Goal: Transaction & Acquisition: Purchase product/service

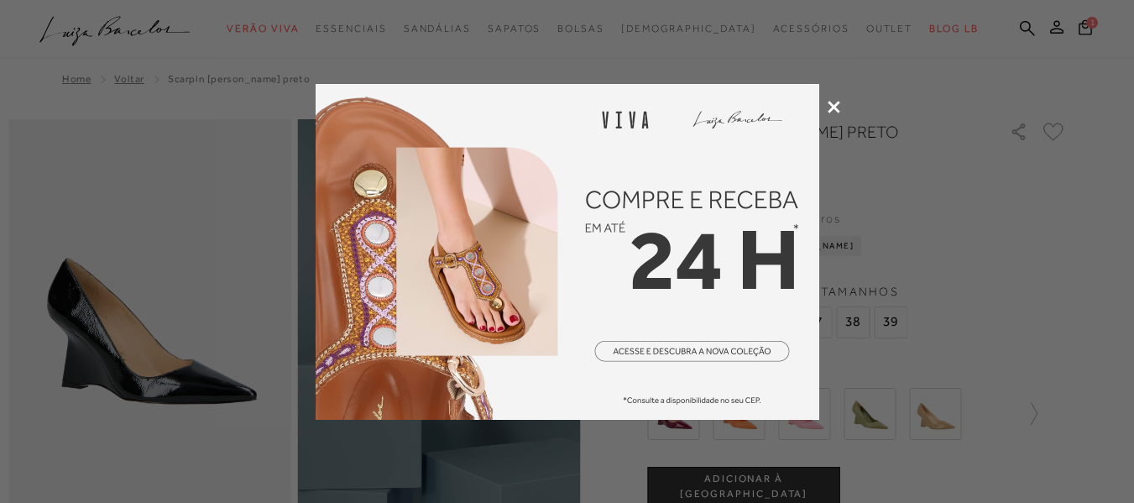
click at [829, 107] on icon at bounding box center [834, 107] width 13 height 13
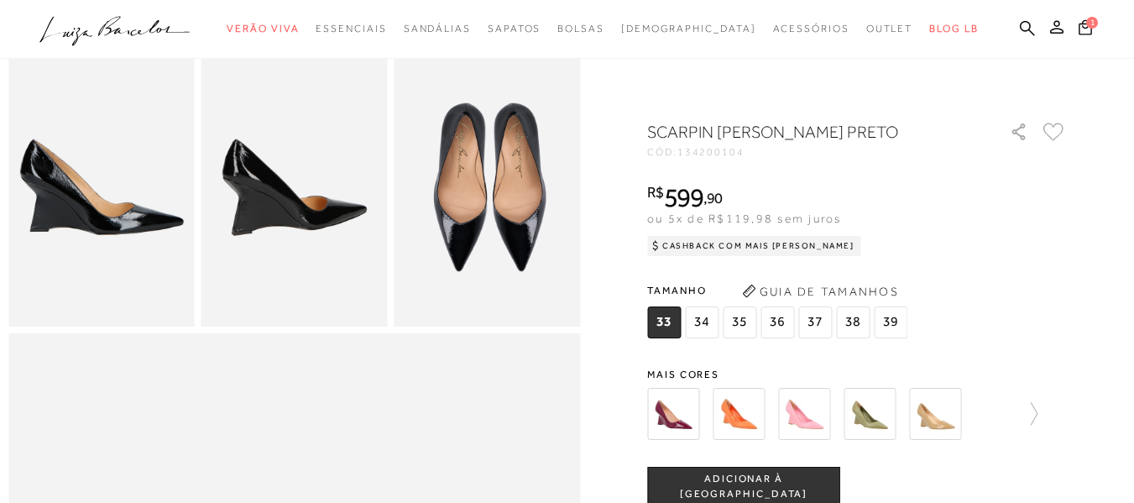
scroll to position [504, 0]
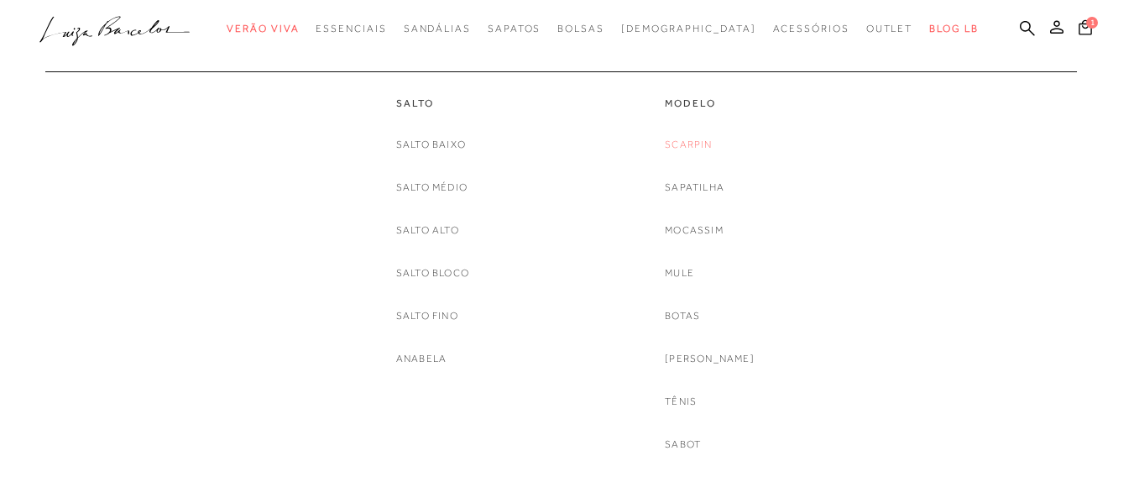
click at [712, 140] on link "Scarpin" at bounding box center [688, 145] width 47 height 18
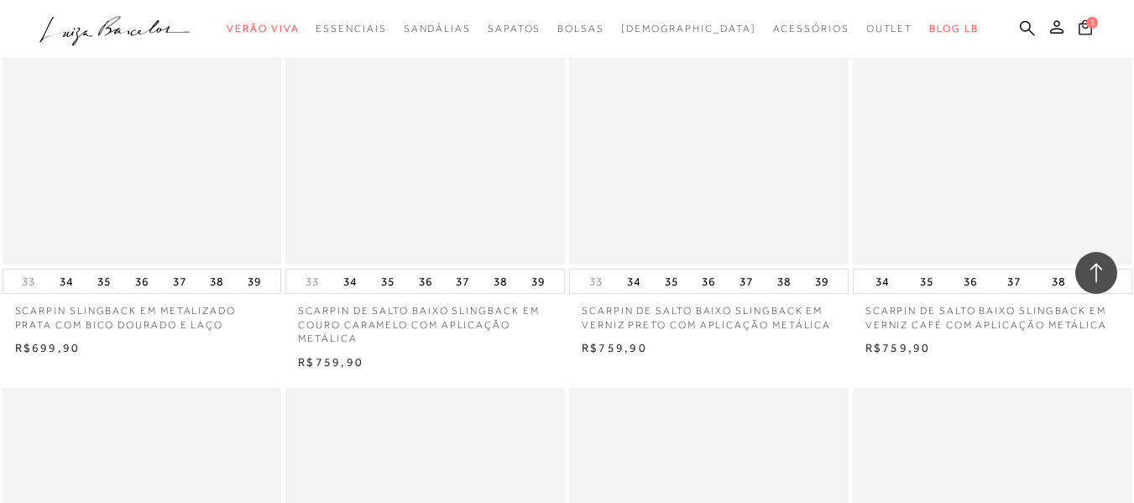
scroll to position [1343, 0]
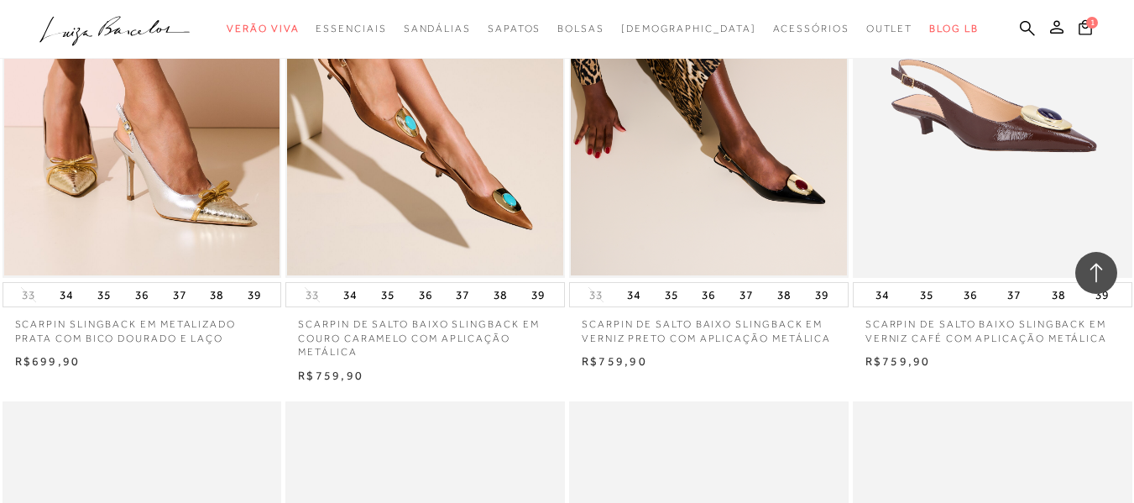
click at [986, 227] on img at bounding box center [993, 68] width 278 height 419
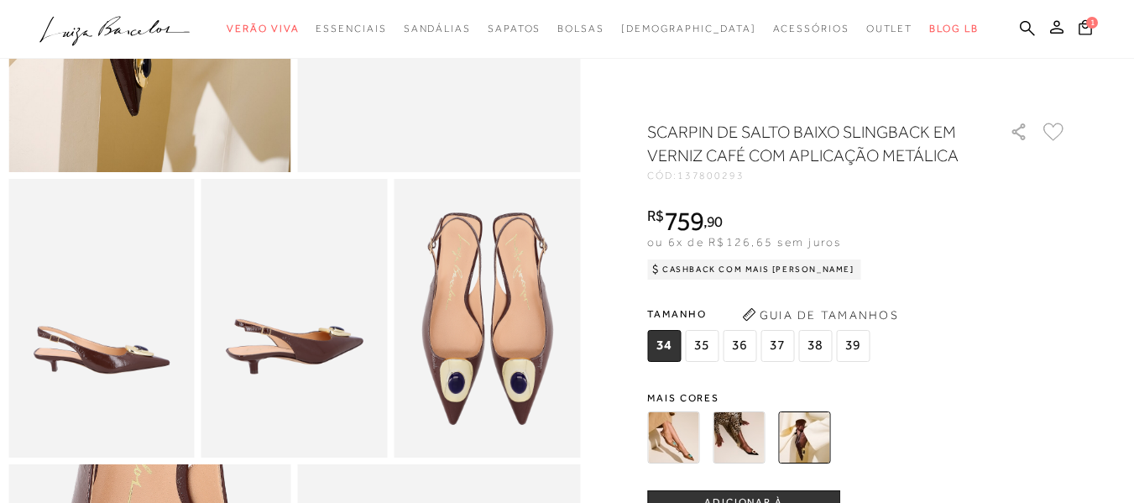
scroll to position [420, 0]
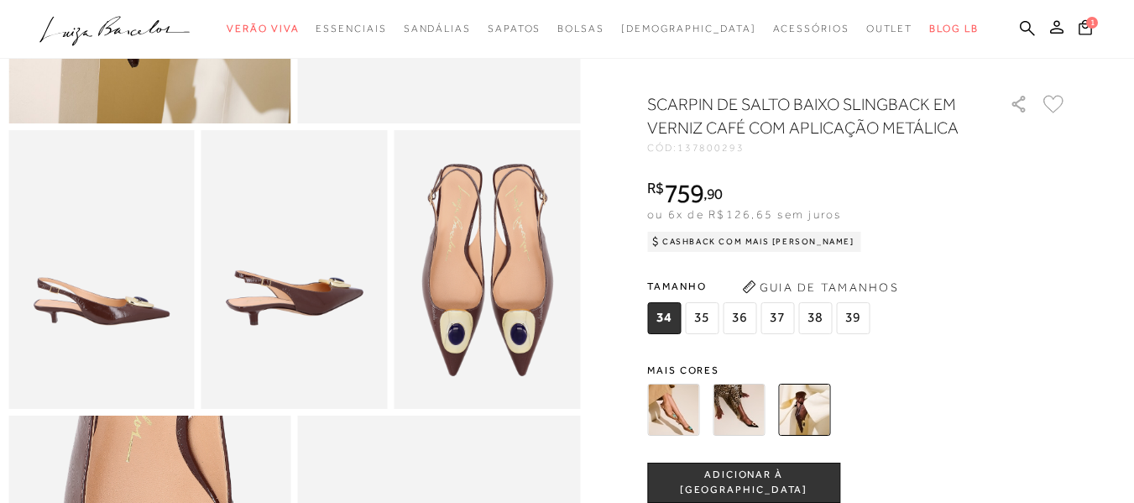
click at [808, 424] on img at bounding box center [804, 410] width 52 height 52
click at [749, 436] on img at bounding box center [739, 410] width 52 height 52
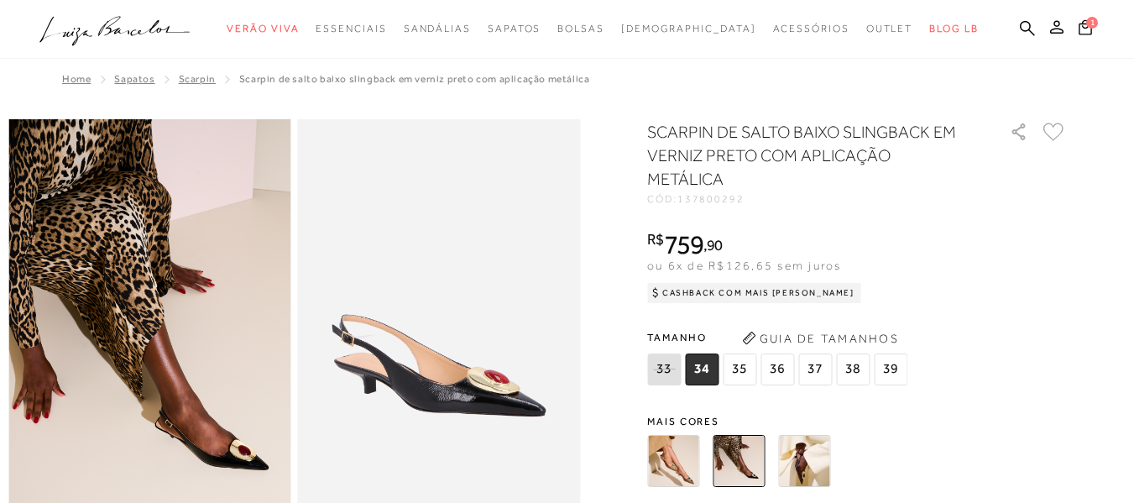
scroll to position [420, 0]
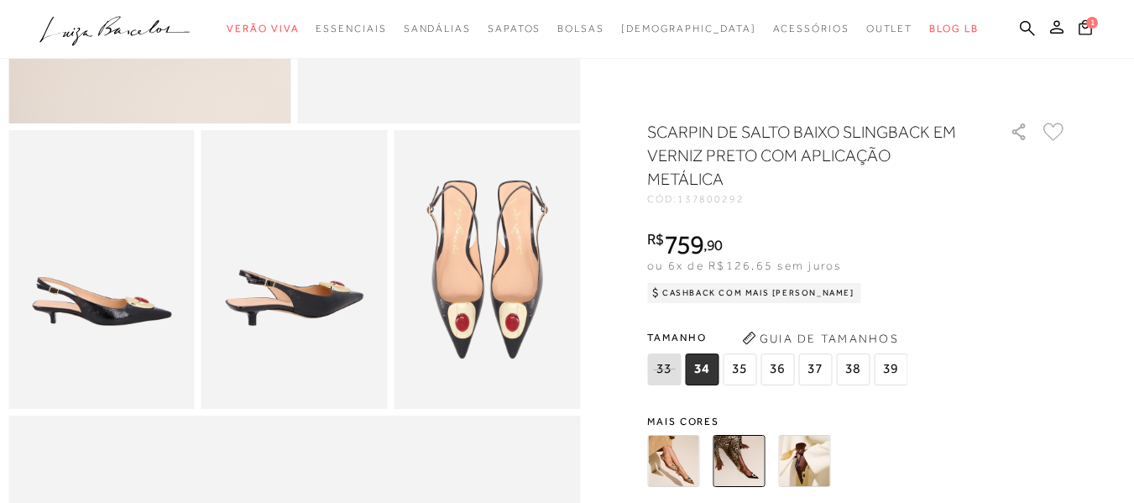
click at [842, 468] on div at bounding box center [837, 461] width 390 height 62
click at [823, 469] on img at bounding box center [804, 461] width 52 height 52
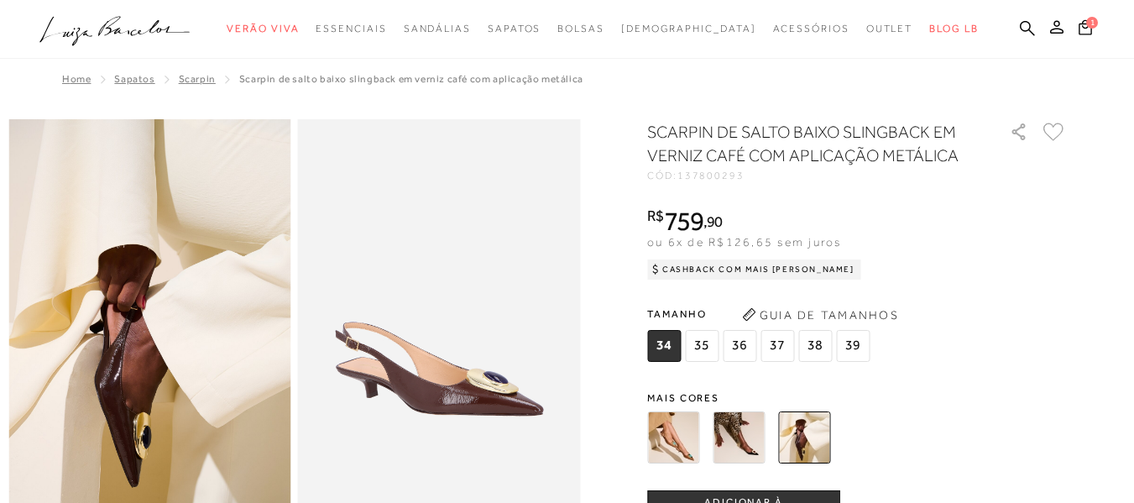
scroll to position [420, 0]
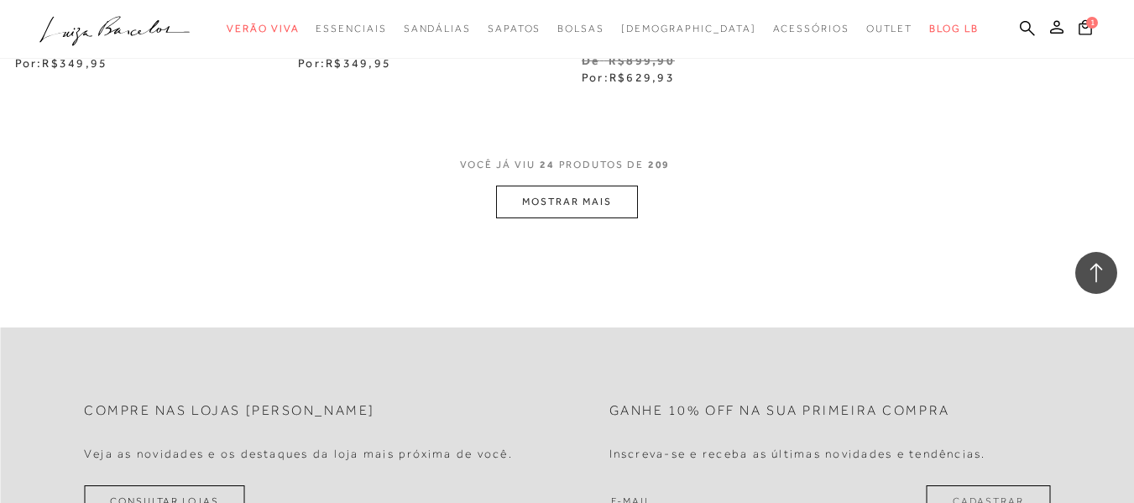
scroll to position [3274, 0]
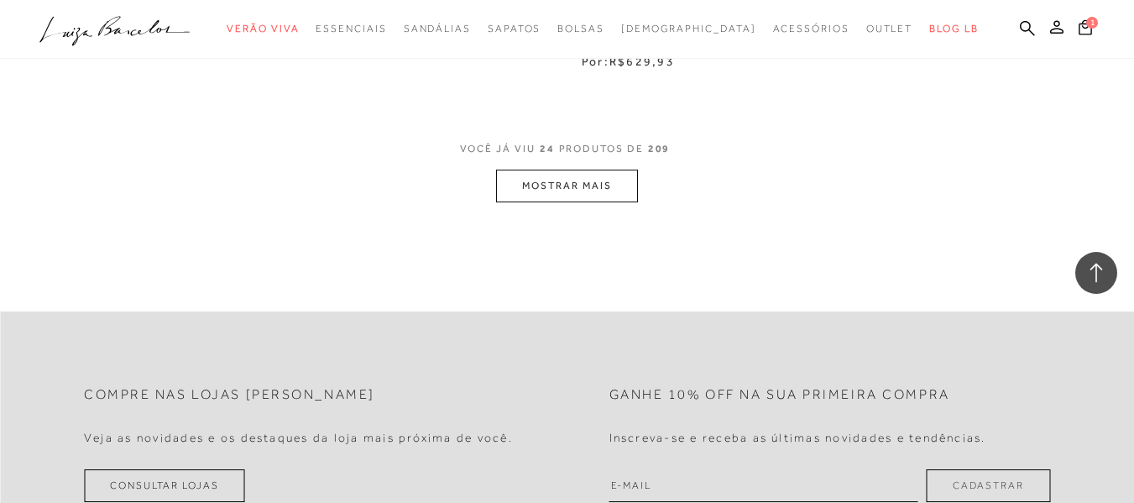
click at [582, 170] on button "MOSTRAR MAIS" at bounding box center [566, 186] width 141 height 33
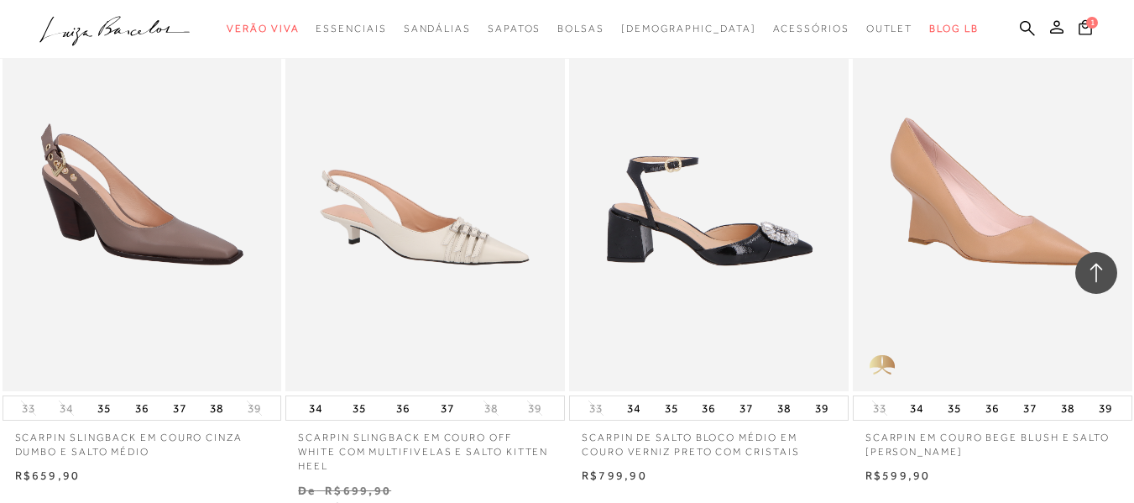
scroll to position [4533, 0]
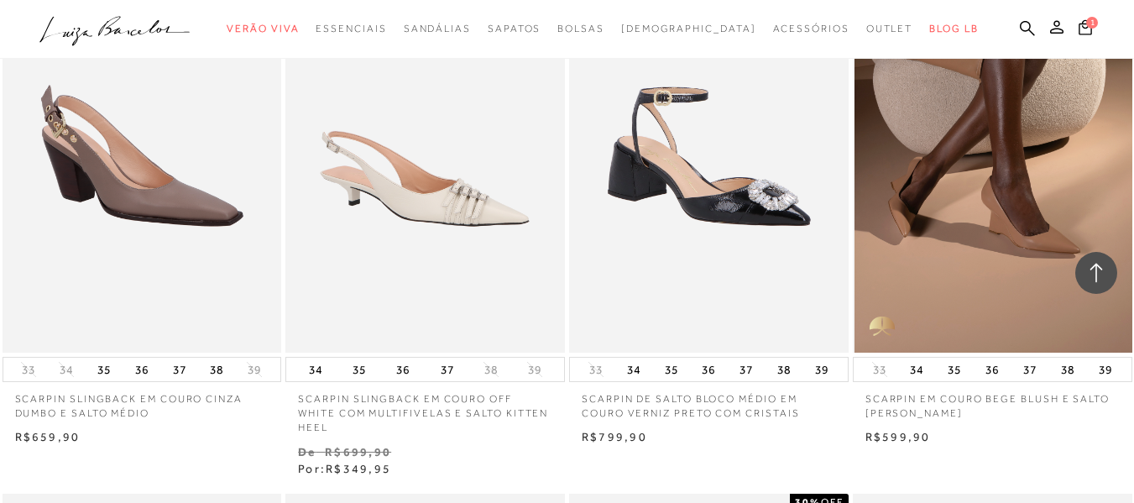
click at [975, 244] on img at bounding box center [993, 143] width 278 height 419
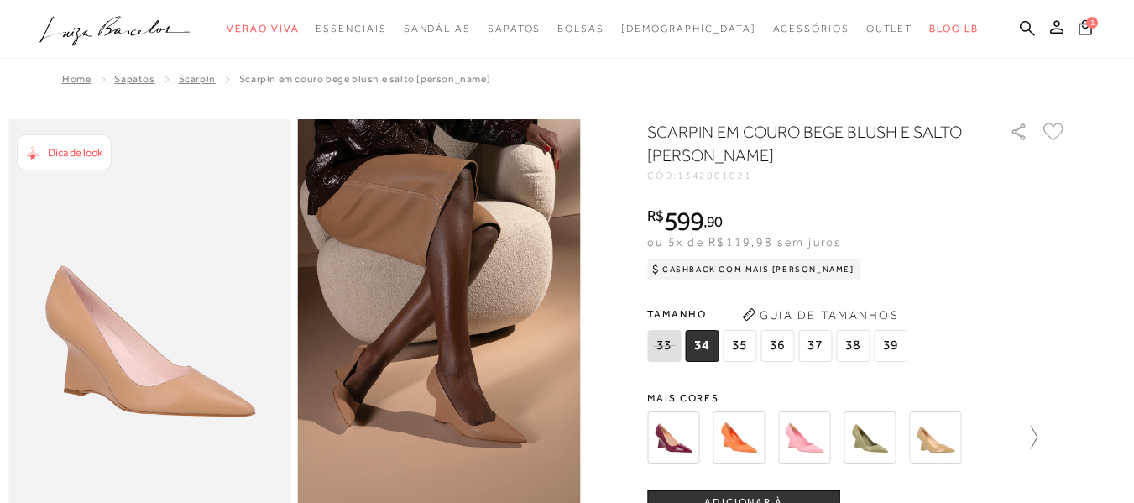
click at [1037, 436] on icon at bounding box center [1026, 438] width 24 height 24
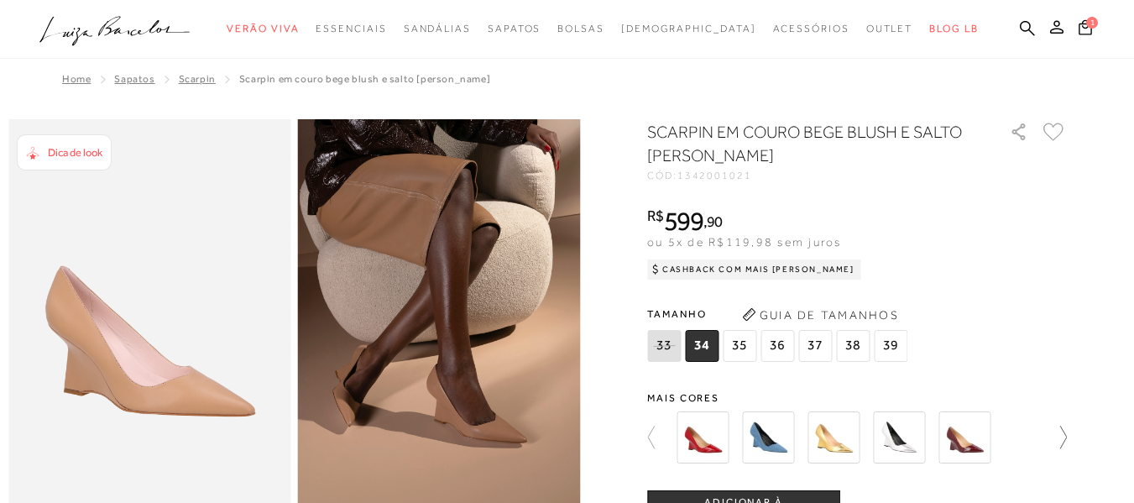
click at [1067, 436] on icon at bounding box center [1055, 438] width 24 height 24
click at [830, 445] on img at bounding box center [833, 437] width 52 height 52
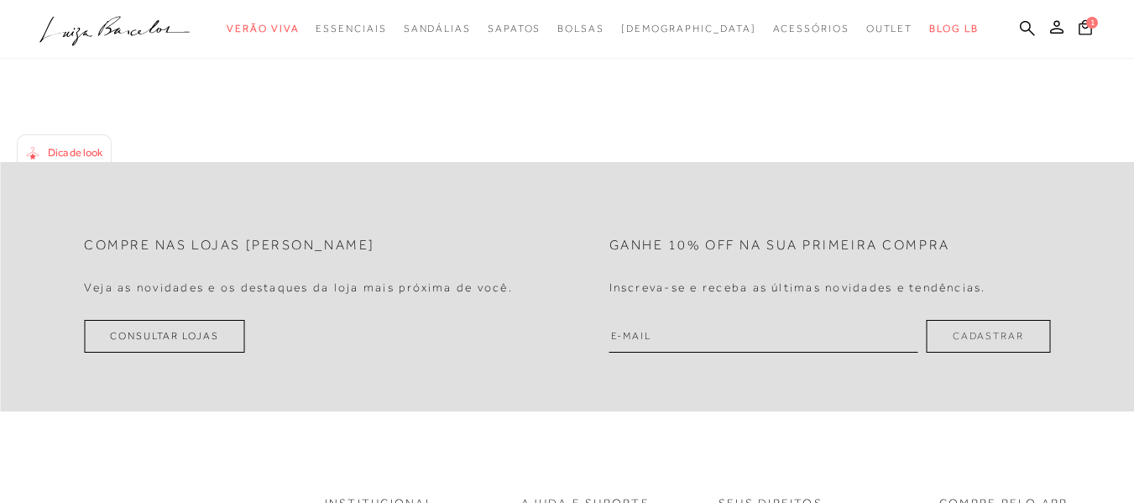
scroll to position [2602, 0]
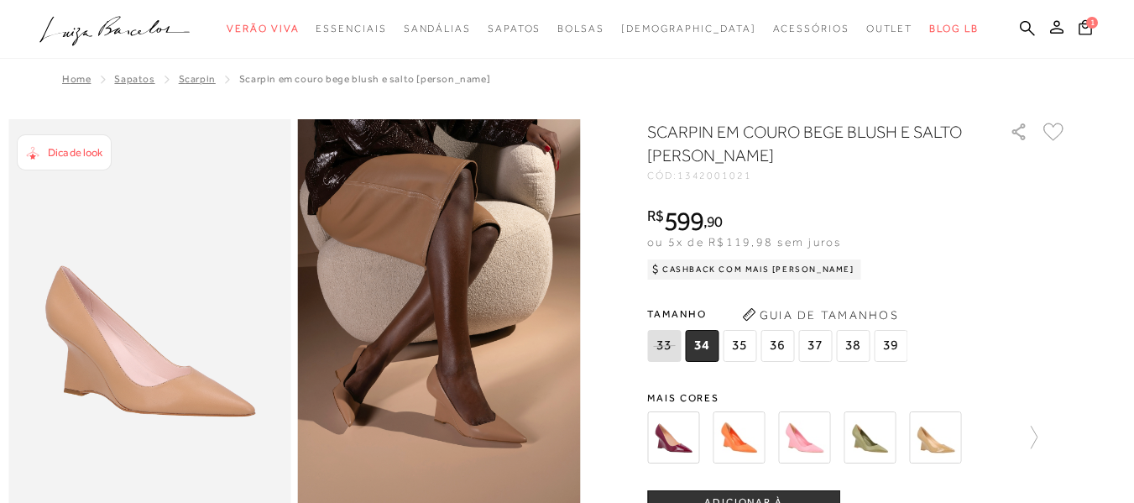
click at [668, 442] on img at bounding box center [673, 437] width 52 height 52
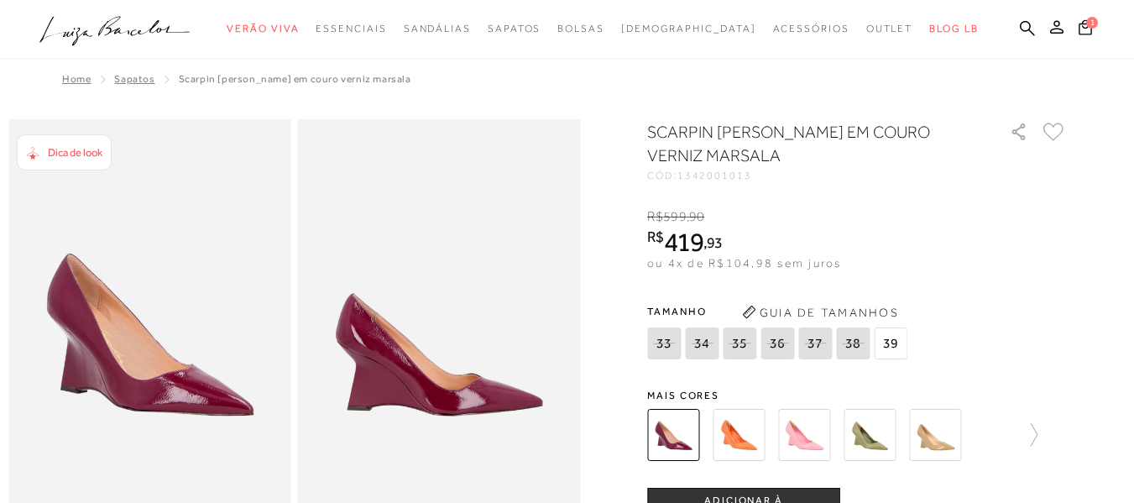
scroll to position [45, 0]
